Goal: Task Accomplishment & Management: Manage account settings

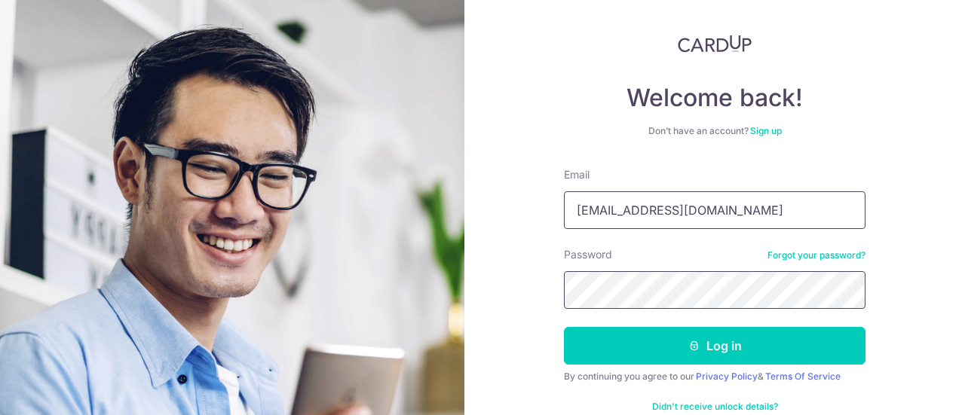
scroll to position [75, 0]
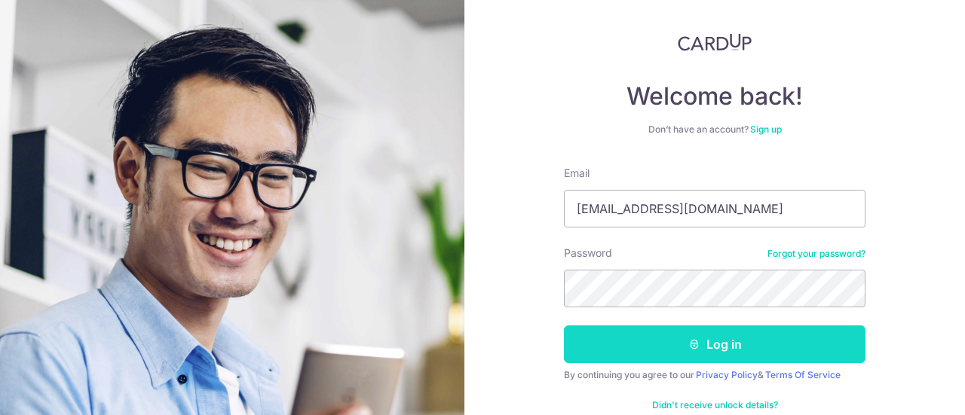
click at [726, 349] on button "Log in" at bounding box center [714, 345] width 301 height 38
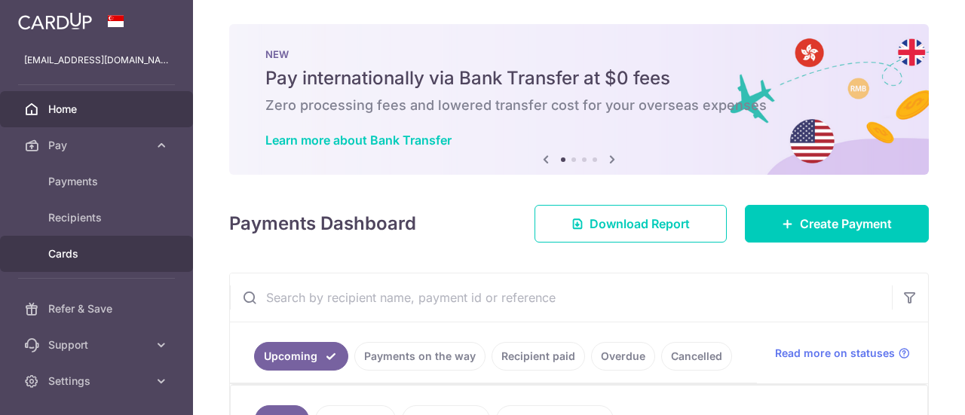
click at [83, 250] on span "Cards" at bounding box center [97, 253] width 99 height 15
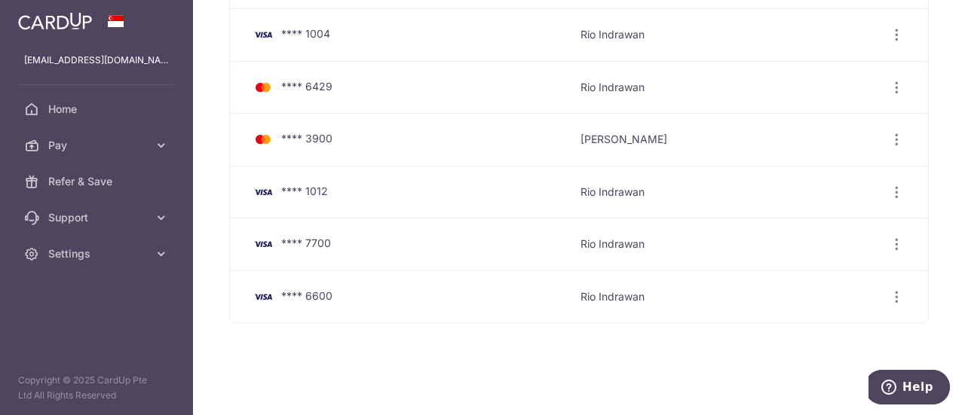
scroll to position [133, 0]
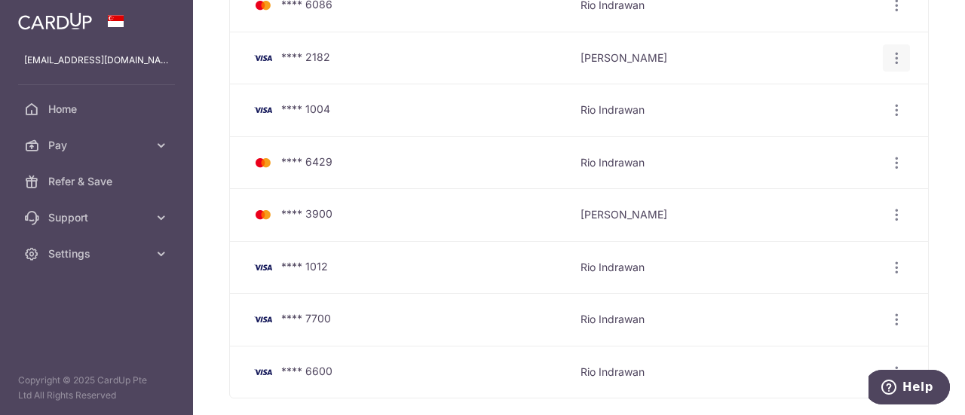
click at [893, 14] on icon "button" at bounding box center [897, 6] width 16 height 16
click at [817, 97] on span "View/Edit" at bounding box center [845, 99] width 102 height 18
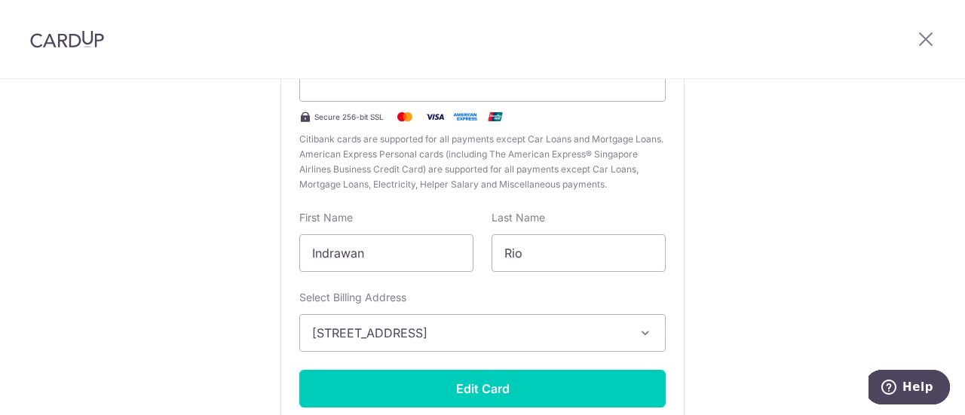
scroll to position [226, 0]
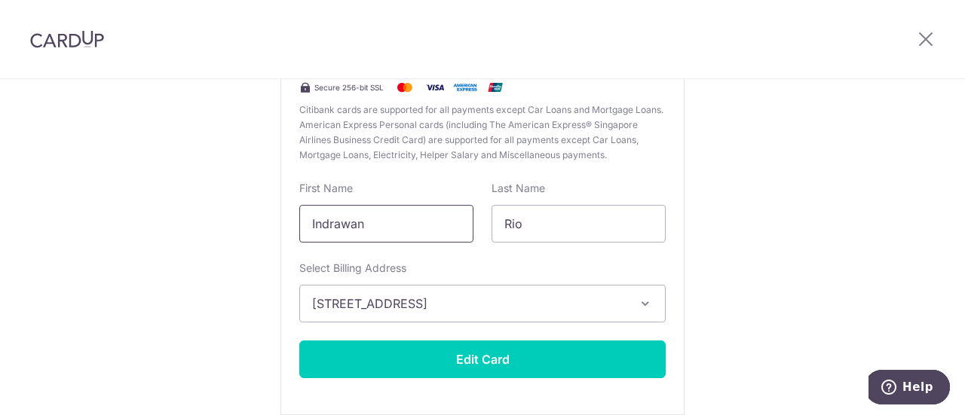
click at [379, 227] on input "Indrawan" at bounding box center [386, 224] width 174 height 38
type input "Rio"
type input "Indrawan"
click at [386, 292] on button "10 Jalan Batu #03-16, Singapore, Singapore, Singapore-431010" at bounding box center [482, 304] width 366 height 38
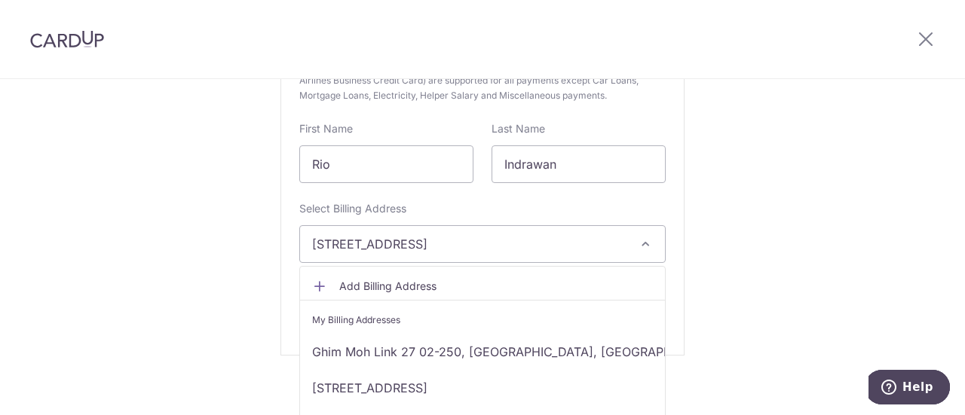
scroll to position [295, 0]
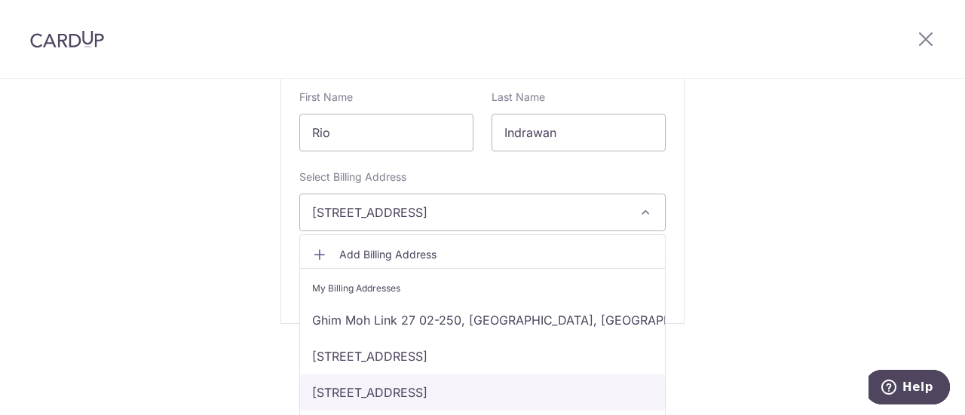
click at [396, 387] on link "81 Yishun Avenue 11 #03-26, The Canopy, Singapore, Singapore, Singapore-768863" at bounding box center [482, 393] width 365 height 36
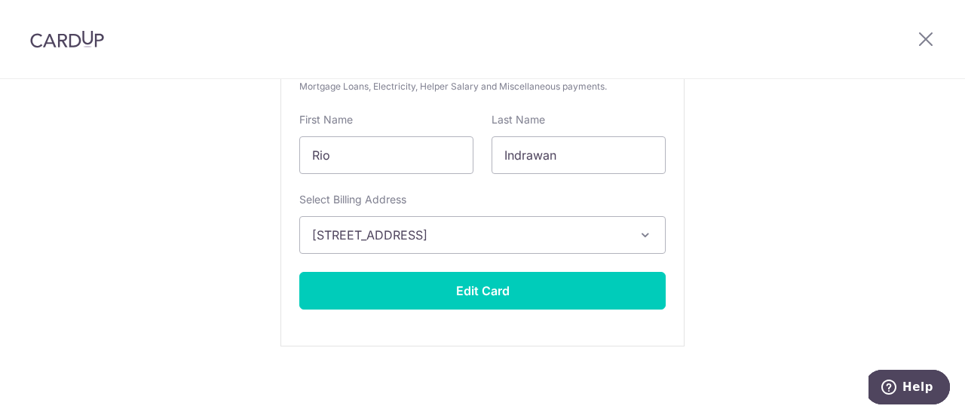
scroll to position [0, 0]
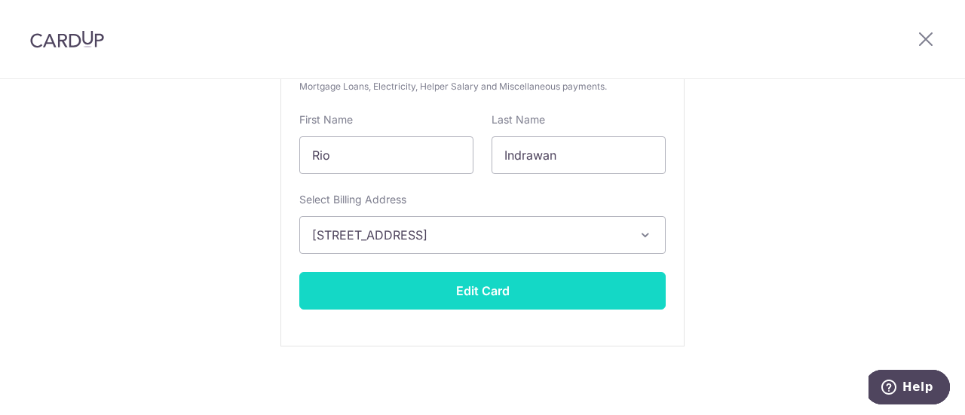
click at [469, 295] on button "Edit Card" at bounding box center [482, 291] width 366 height 38
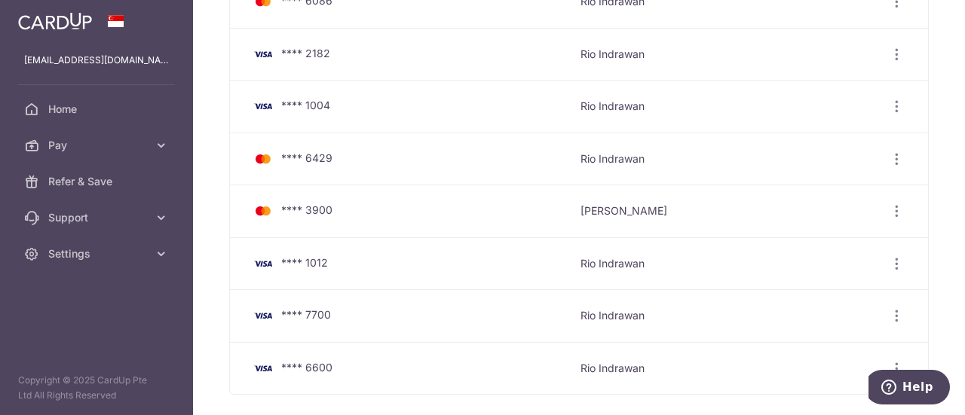
scroll to position [151, 0]
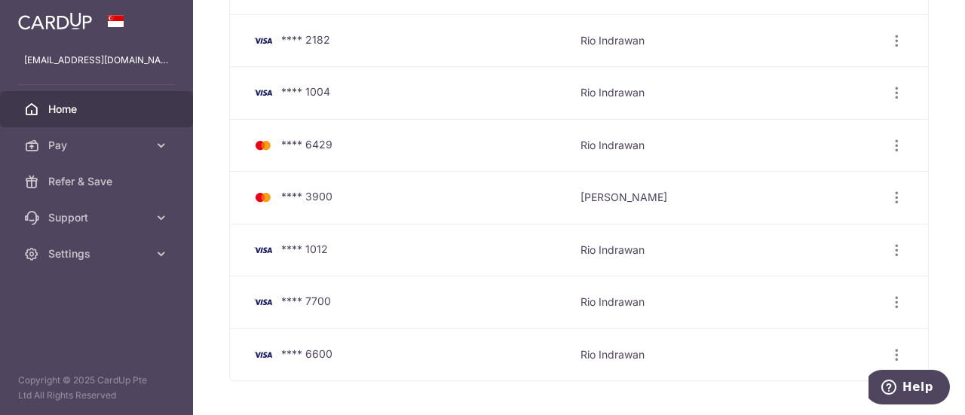
click at [71, 108] on span "Home" at bounding box center [97, 109] width 99 height 15
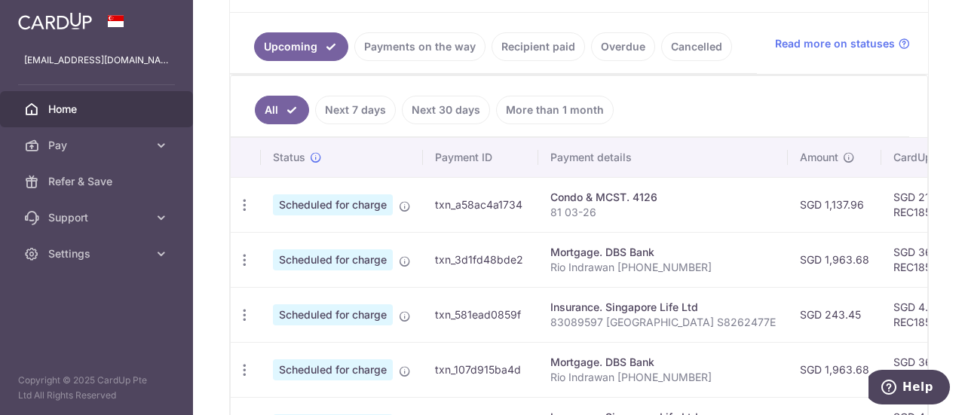
scroll to position [395, 0]
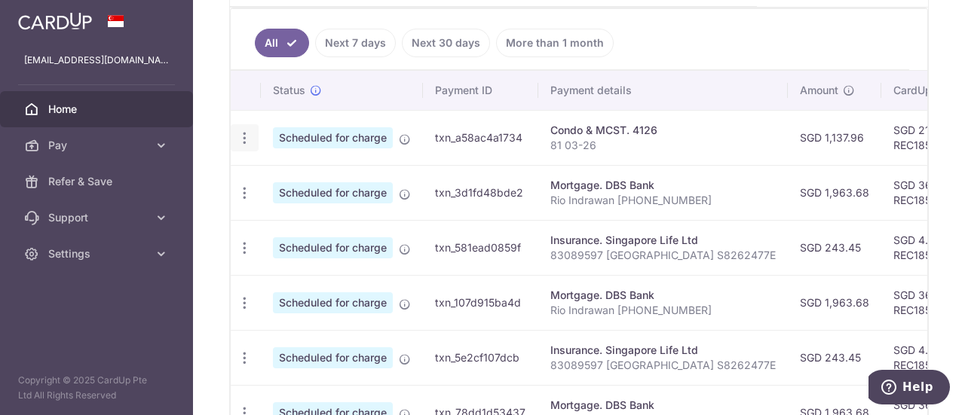
click at [246, 136] on icon "button" at bounding box center [245, 138] width 16 height 16
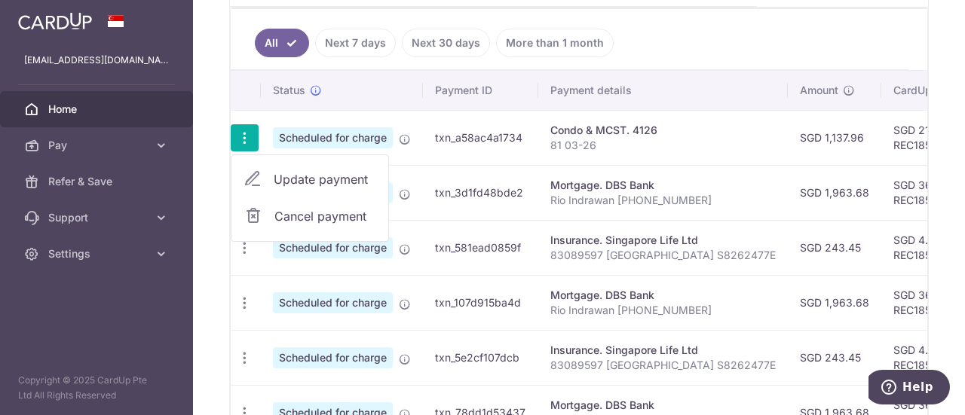
click at [292, 172] on span "Update payment" at bounding box center [325, 179] width 102 height 18
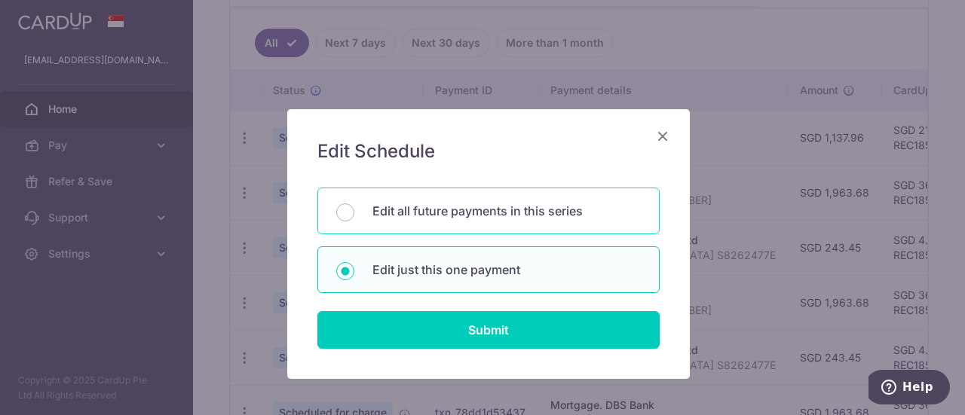
click at [455, 210] on p "Edit all future payments in this series" at bounding box center [506, 211] width 268 height 18
click at [354, 210] on input "Edit all future payments in this series" at bounding box center [345, 212] width 18 height 18
radio input "true"
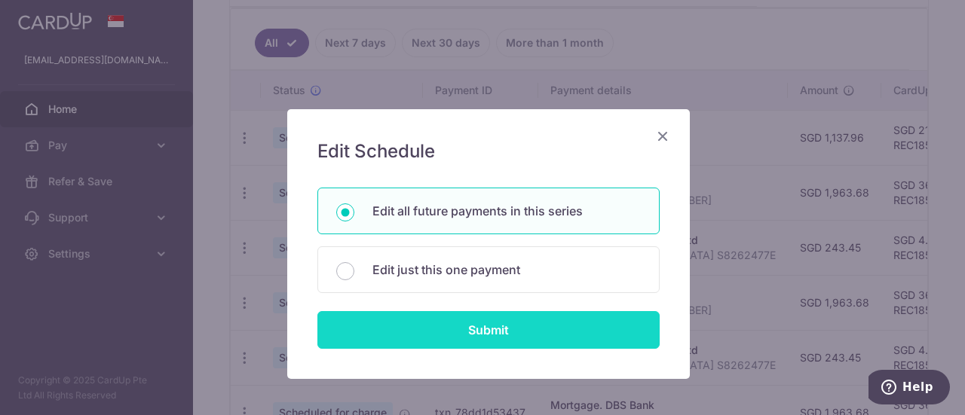
click at [460, 329] on input "Submit" at bounding box center [488, 330] width 342 height 38
radio input "true"
type input "1,137.96"
type input "81 03-26"
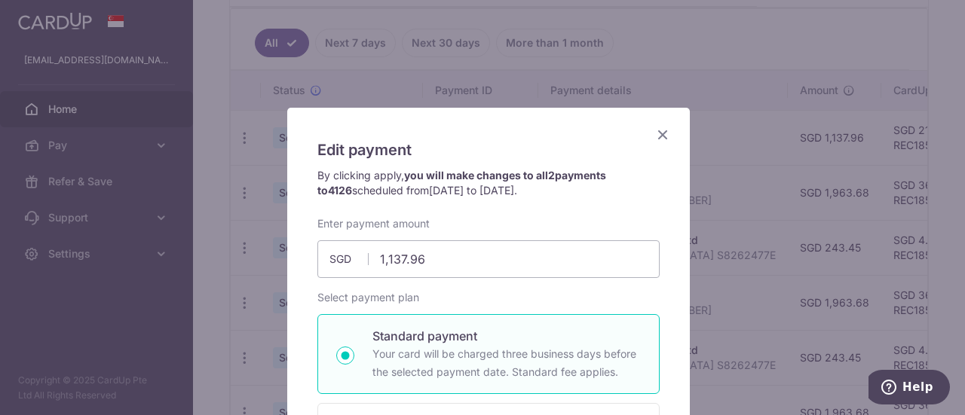
scroll to position [0, 0]
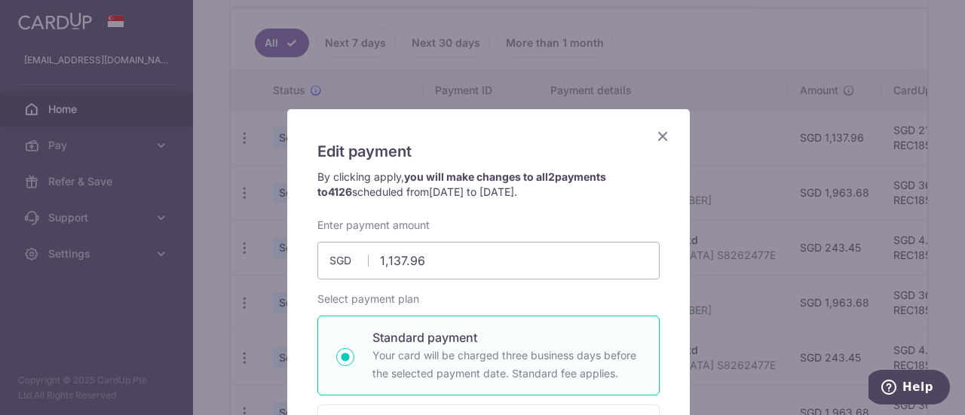
click at [660, 138] on icon "Close" at bounding box center [662, 136] width 18 height 19
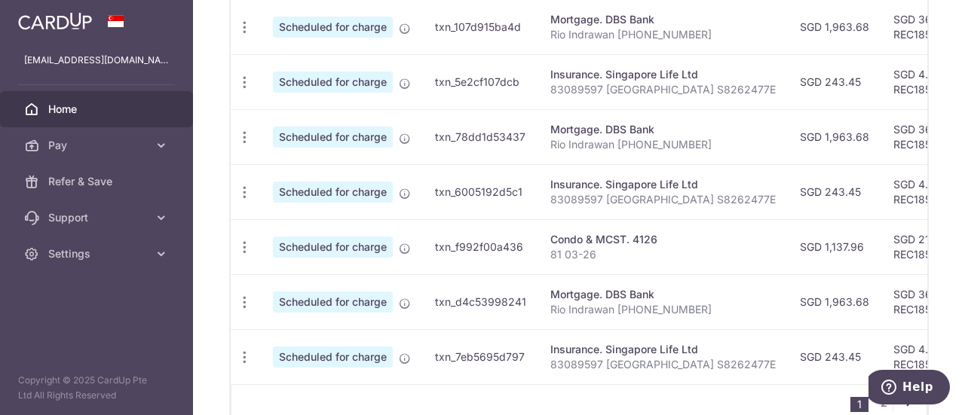
scroll to position [750, 0]
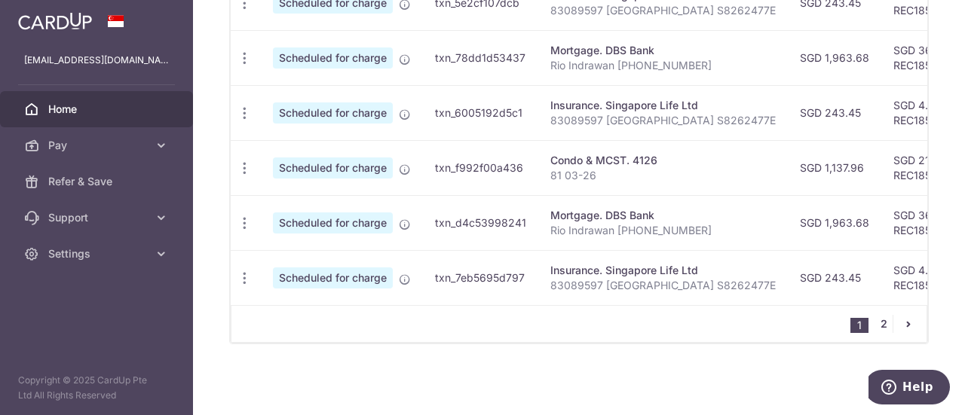
click at [874, 320] on link "2" at bounding box center [883, 324] width 18 height 18
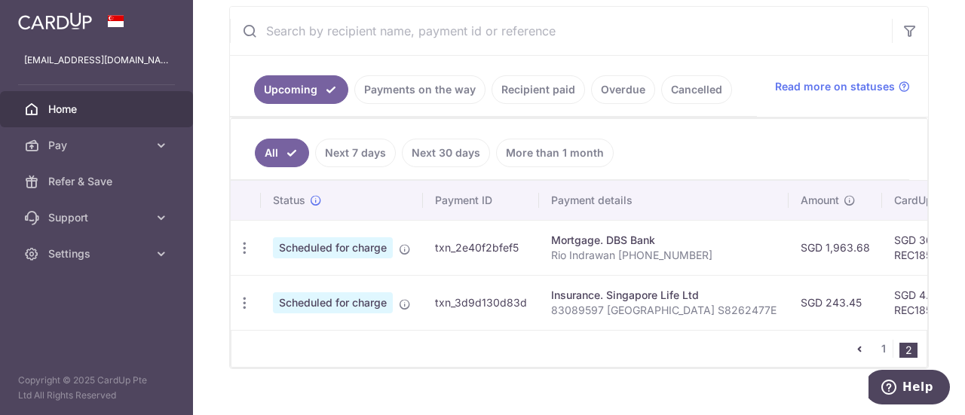
scroll to position [310, 0]
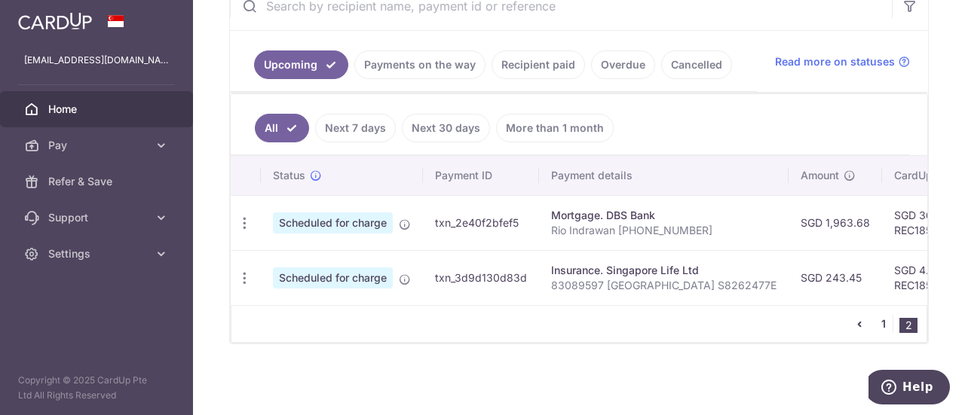
click at [879, 331] on link "1" at bounding box center [883, 324] width 18 height 18
